Goal: Task Accomplishment & Management: Manage account settings

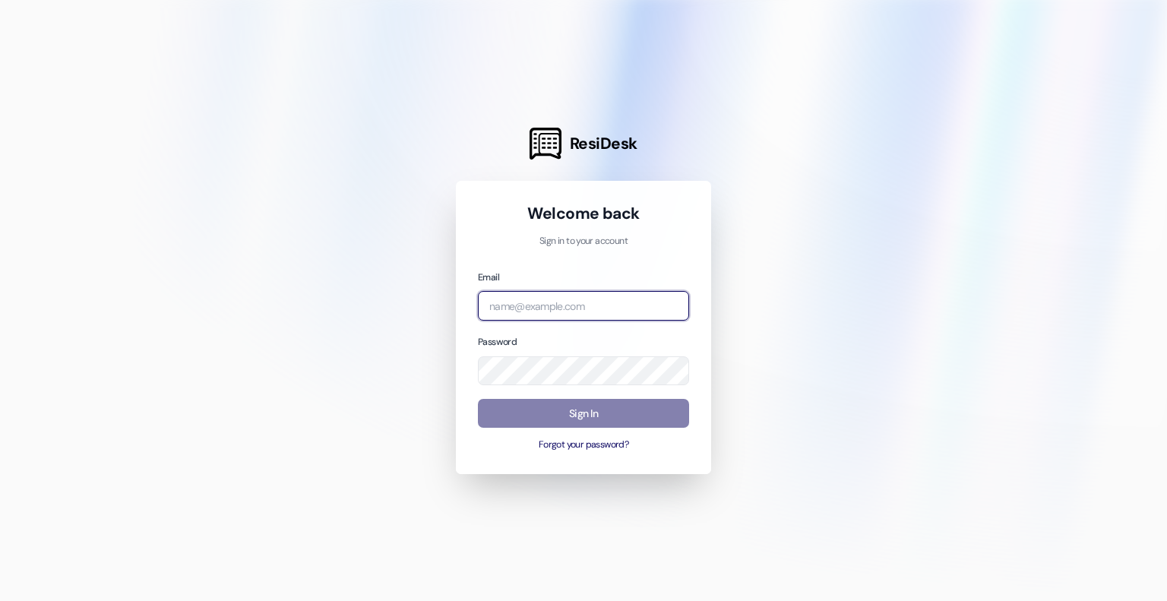
click at [521, 317] on input "email" at bounding box center [583, 306] width 211 height 30
type input "[EMAIL_ADDRESS][DOMAIN_NAME]"
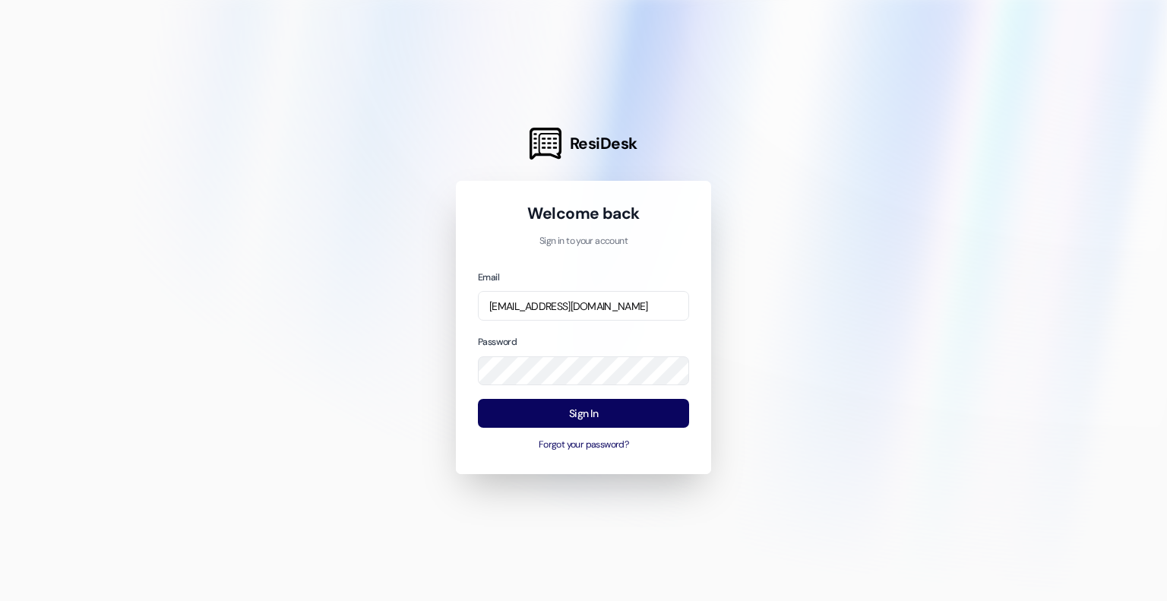
click at [589, 434] on div "Sign In Forgot your password?" at bounding box center [583, 425] width 211 height 53
click at [596, 422] on button "Sign In" at bounding box center [583, 414] width 211 height 30
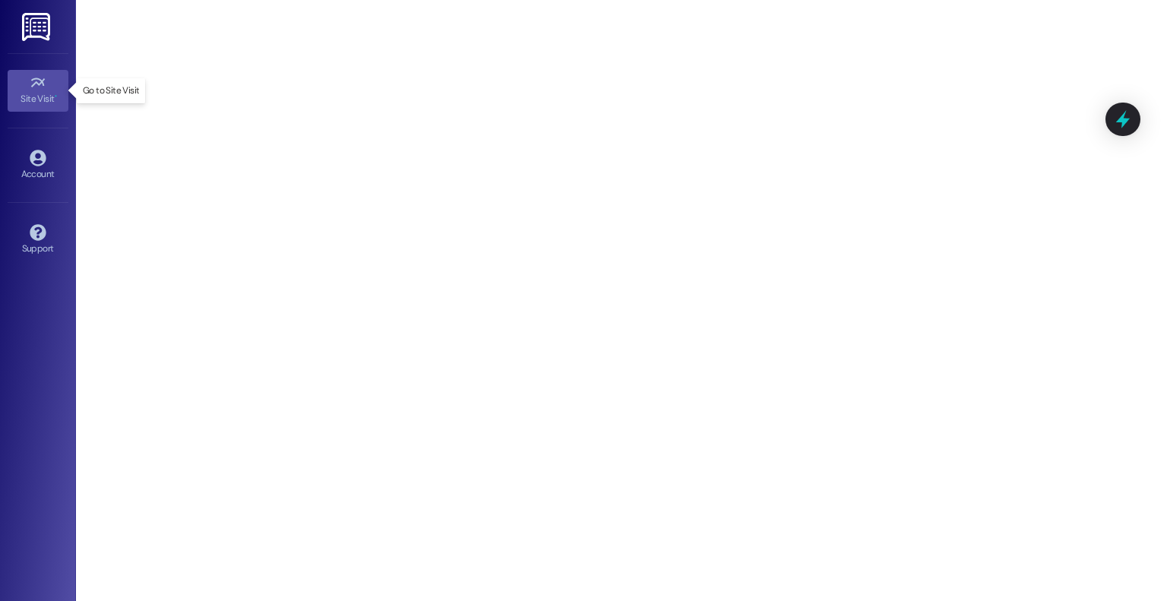
click at [30, 87] on icon at bounding box center [38, 82] width 17 height 17
click at [39, 151] on icon at bounding box center [38, 158] width 16 height 16
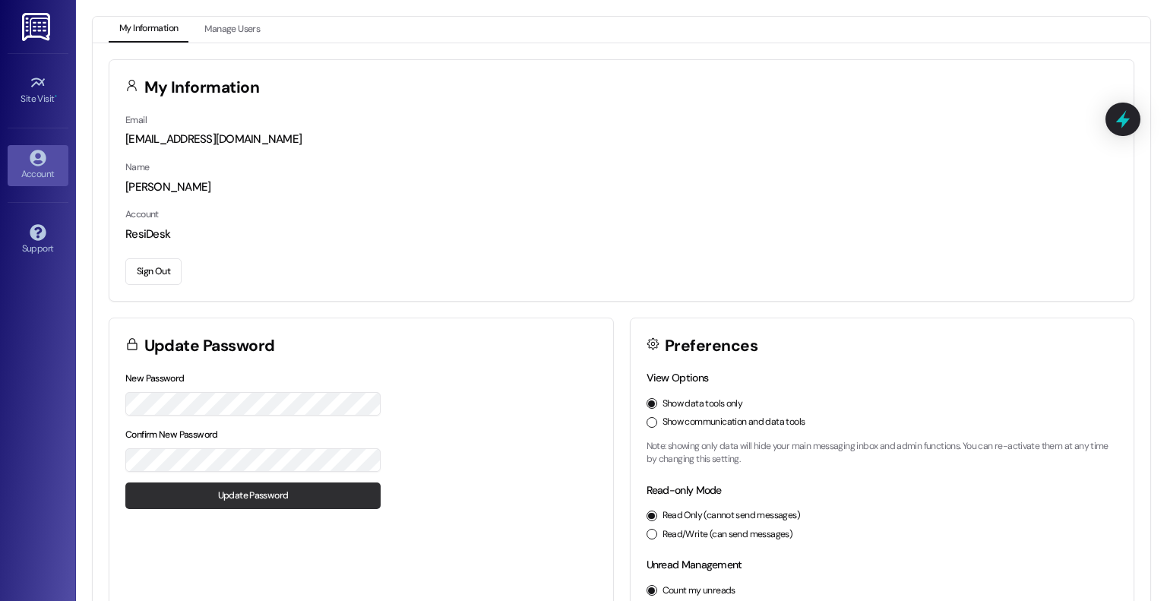
click at [255, 507] on button "Update Password" at bounding box center [252, 496] width 255 height 27
click at [962, 261] on div "Sign Out" at bounding box center [621, 269] width 992 height 32
click at [42, 154] on icon at bounding box center [38, 158] width 16 height 16
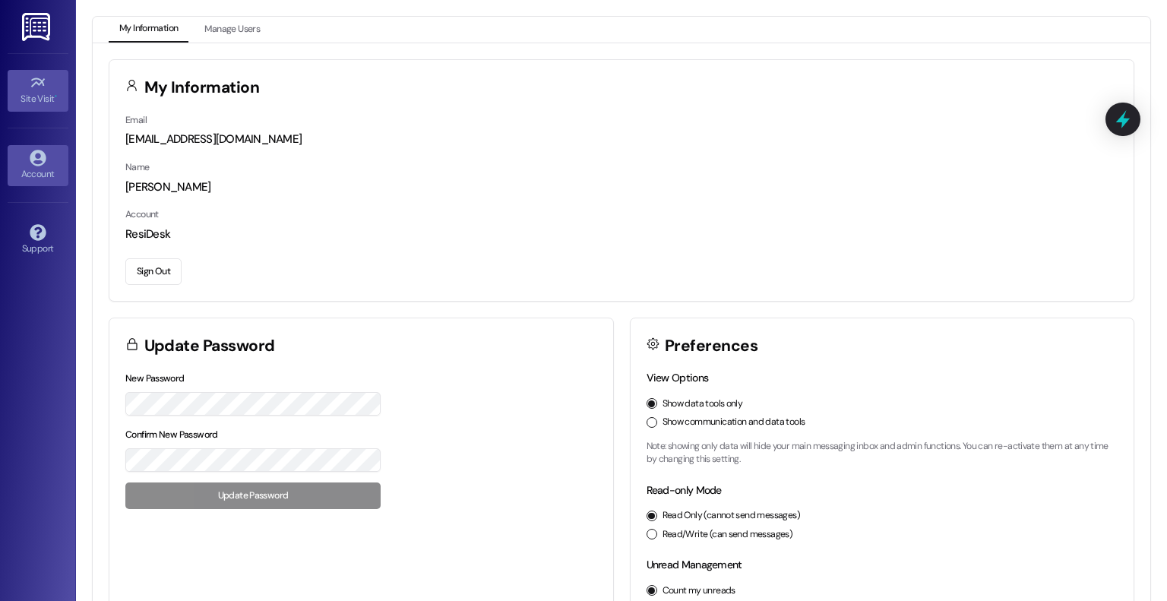
click at [40, 92] on div "Site Visit •" at bounding box center [38, 98] width 76 height 15
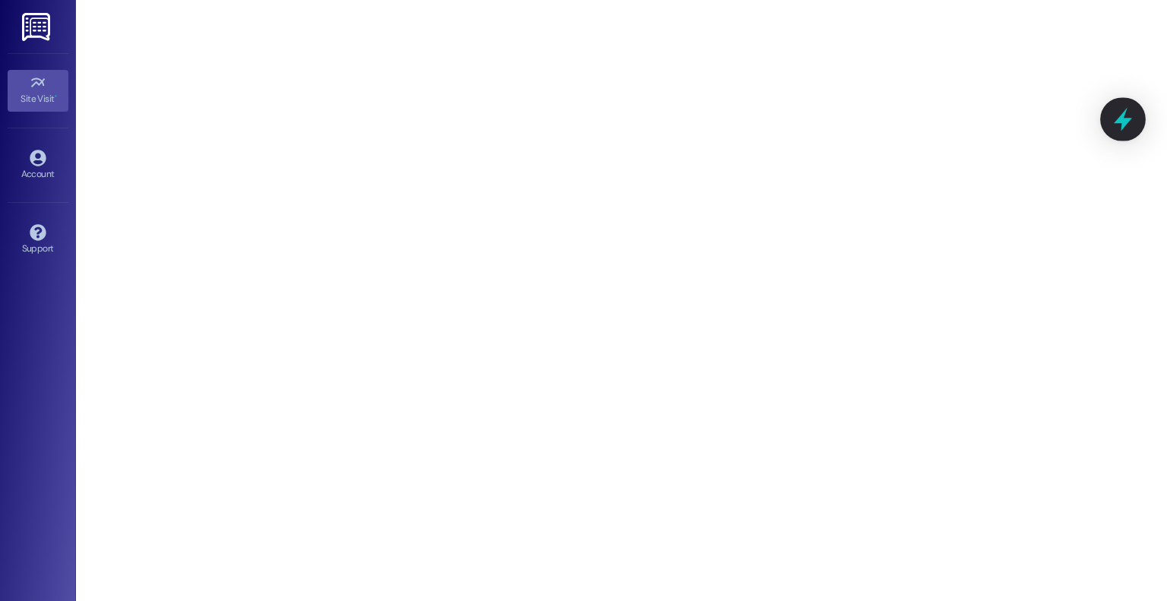
click at [1134, 126] on icon at bounding box center [1123, 119] width 26 height 26
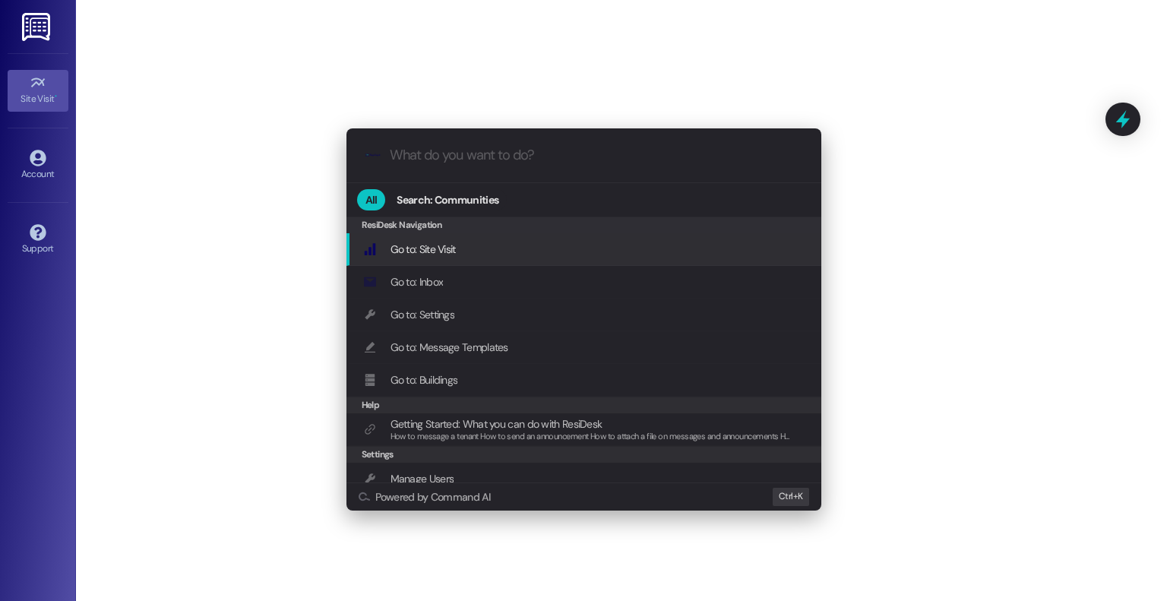
click at [1135, 169] on div ".cls-1{fill:#0a055f;}.cls-2{fill:#0cc4c4;} resideskLogoBlueOrange All Search: C…" at bounding box center [583, 300] width 1167 height 601
